Goal: Navigation & Orientation: Find specific page/section

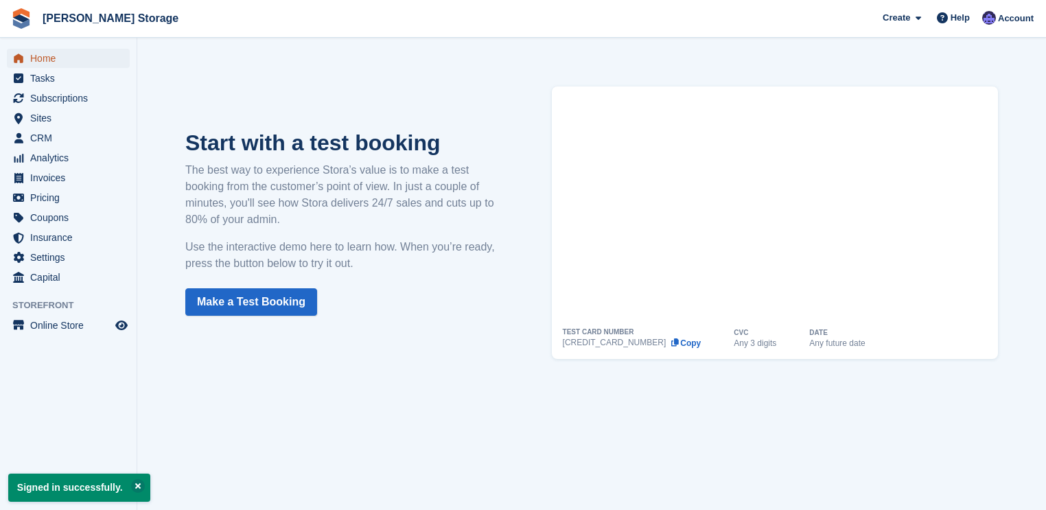
click at [27, 56] on link "Home" at bounding box center [68, 58] width 123 height 19
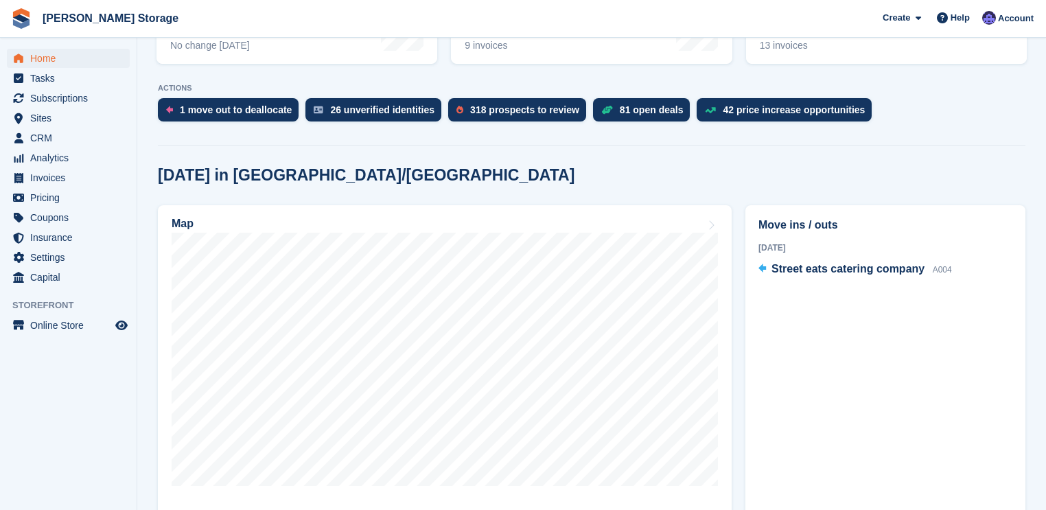
scroll to position [275, 0]
